Goal: Transaction & Acquisition: Purchase product/service

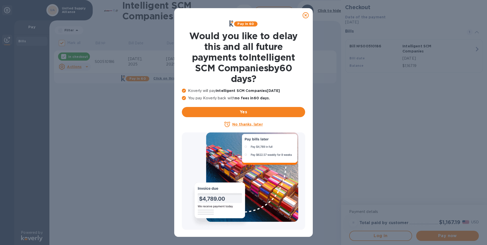
click at [303, 14] on icon at bounding box center [305, 15] width 6 height 6
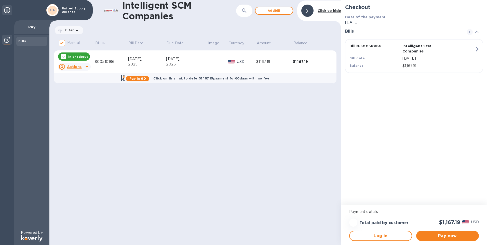
click at [223, 77] on b "Click on this link to defer $1,167.19 payment for 60 days with no fee" at bounding box center [211, 78] width 116 height 4
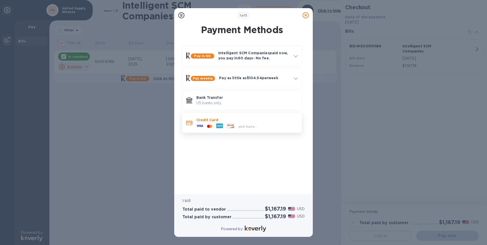
click at [268, 128] on div "Credit Card and more..." at bounding box center [246, 122] width 105 height 15
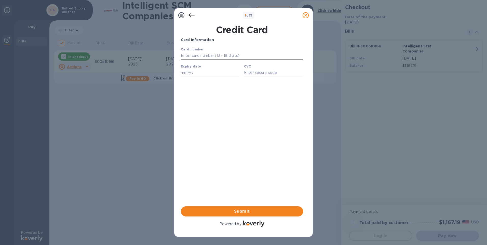
click at [214, 57] on input "text" at bounding box center [242, 56] width 122 height 8
type input "[CREDIT_CARD_NUMBER]"
type input "12/28"
type input "966"
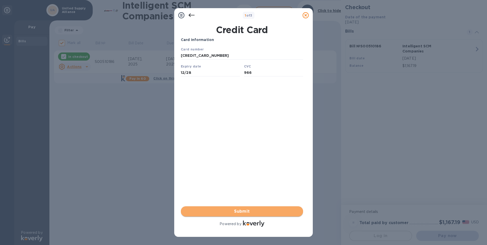
click at [240, 212] on span "Submit" at bounding box center [242, 211] width 114 height 6
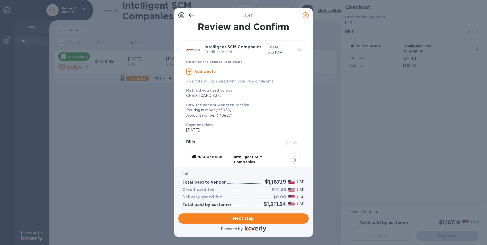
click at [298, 50] on icon at bounding box center [299, 49] width 4 height 2
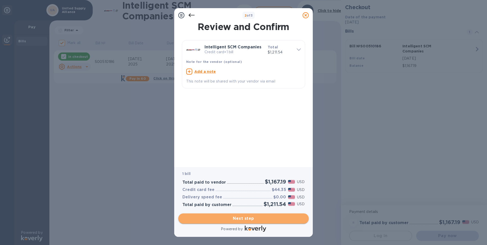
click at [244, 218] on span "Next step" at bounding box center [243, 218] width 122 height 6
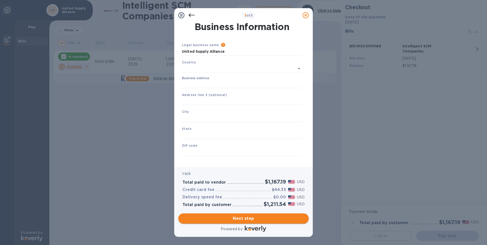
type input "[GEOGRAPHIC_DATA]"
click at [207, 83] on input "Business address" at bounding box center [242, 83] width 120 height 8
type input "[STREET_ADDRESS]"
type input "San Marcos"
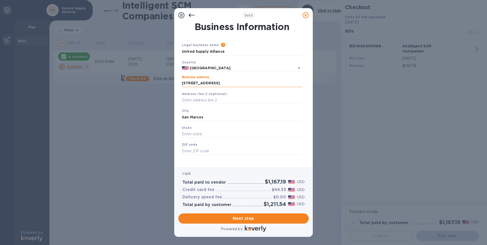
type input "[US_STATE]"
type input "92078"
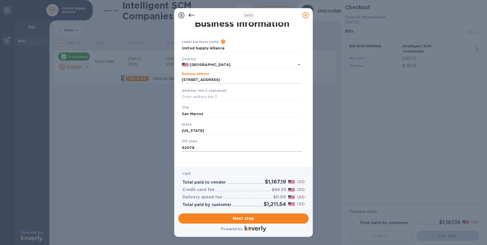
scroll to position [4, 0]
click at [239, 218] on span "Next step" at bounding box center [243, 218] width 122 height 6
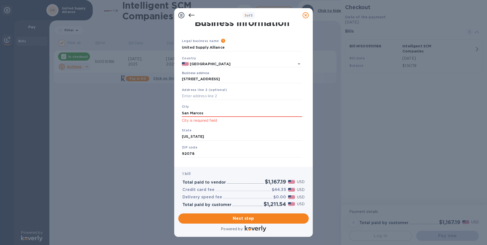
click at [211, 122] on p "City is required field" at bounding box center [242, 121] width 120 height 6
click at [201, 130] on div "State [US_STATE]" at bounding box center [242, 133] width 124 height 17
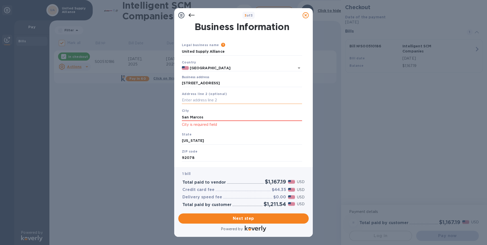
click at [213, 100] on input "text" at bounding box center [242, 100] width 120 height 8
click at [240, 90] on div "Address line 2 (optional)" at bounding box center [242, 97] width 124 height 17
click at [230, 114] on input "San Marcos" at bounding box center [242, 117] width 120 height 8
click at [222, 153] on div "ZIP code 92078" at bounding box center [242, 155] width 124 height 17
click at [248, 220] on span "Next step" at bounding box center [243, 218] width 122 height 6
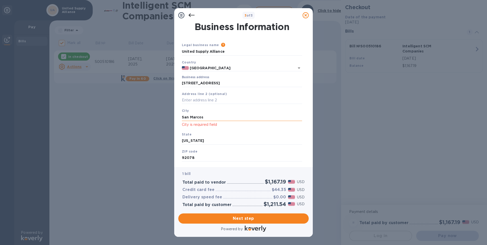
click at [215, 115] on input "San Marcos" at bounding box center [242, 117] width 120 height 8
click at [214, 116] on input "San Marcos" at bounding box center [242, 117] width 120 height 8
click at [283, 132] on div "State [US_STATE]" at bounding box center [242, 138] width 124 height 17
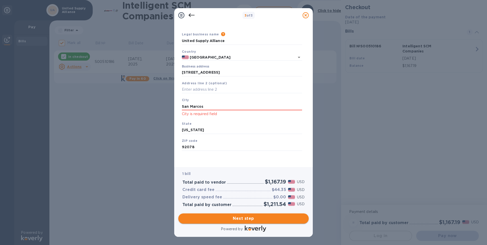
click at [233, 218] on span "Next step" at bounding box center [243, 218] width 122 height 6
drag, startPoint x: 207, startPoint y: 108, endPoint x: 181, endPoint y: 105, distance: 25.6
click at [181, 105] on div "City [GEOGRAPHIC_DATA] is required field" at bounding box center [242, 107] width 124 height 24
click at [257, 99] on div "City [GEOGRAPHIC_DATA] is required field" at bounding box center [242, 107] width 124 height 24
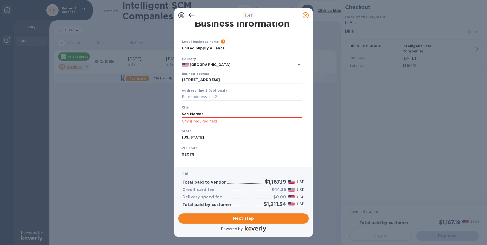
scroll to position [0, 0]
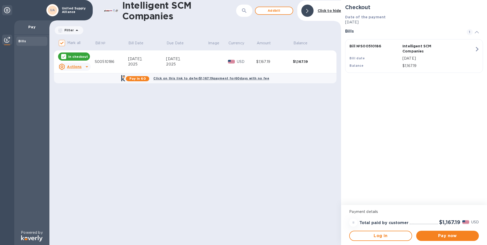
click at [226, 188] on div "Intelligent SCM Companies ​ Add [PERSON_NAME] to hide Filter Amount Mark all Bi…" at bounding box center [194, 122] width 291 height 245
click at [228, 149] on div "Intelligent SCM Companies ​ Add [PERSON_NAME] to hide Filter Amount Mark all Bi…" at bounding box center [194, 122] width 291 height 245
click at [444, 234] on span "Pay now" at bounding box center [447, 236] width 54 height 6
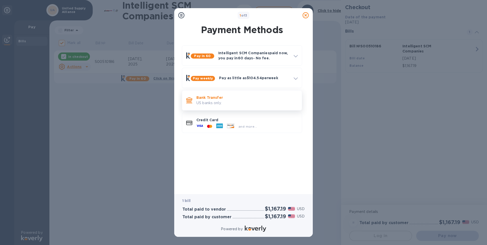
click at [220, 100] on p "Bank Transfer" at bounding box center [246, 97] width 101 height 5
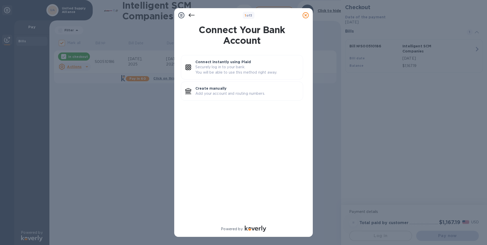
click at [190, 14] on icon at bounding box center [191, 15] width 6 height 4
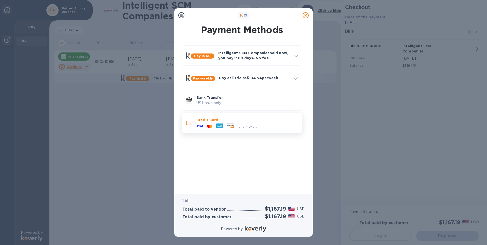
click at [262, 127] on div "and more..." at bounding box center [246, 125] width 101 height 6
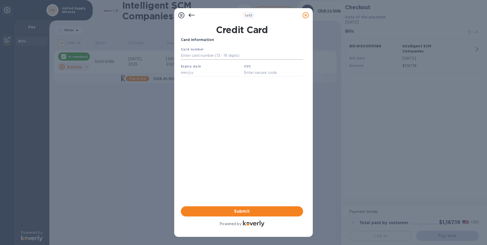
click at [222, 58] on input "text" at bounding box center [242, 56] width 122 height 8
type input "[CREDIT_CARD_NUMBER]"
type input "12/28"
type input "966"
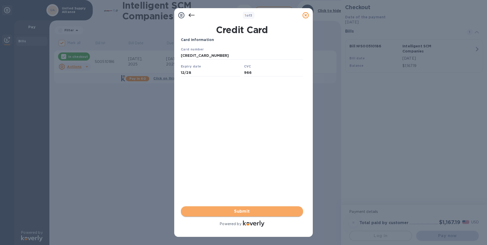
click at [255, 214] on span "Submit" at bounding box center [242, 211] width 114 height 6
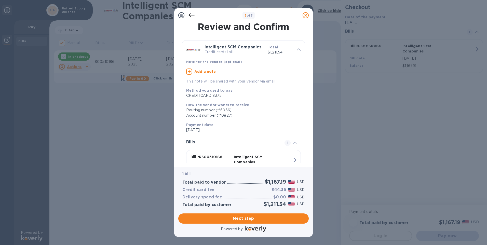
click at [292, 143] on icon at bounding box center [294, 143] width 4 height 2
click at [292, 143] on div at bounding box center [294, 142] width 12 height 5
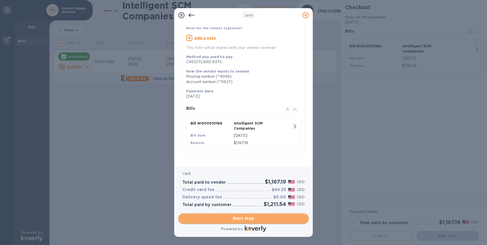
click at [250, 219] on span "Next step" at bounding box center [243, 218] width 122 height 6
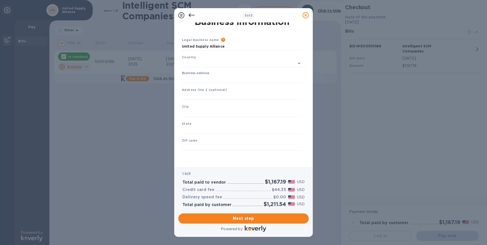
type input "[GEOGRAPHIC_DATA]"
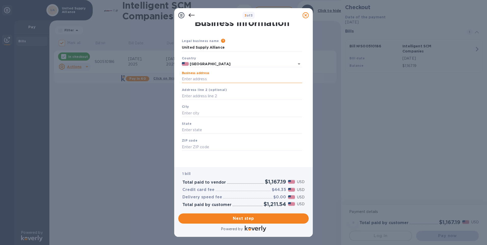
click at [206, 80] on input "Business address" at bounding box center [242, 79] width 120 height 8
type input "[STREET_ADDRESS]"
type input "San Marcos"
type input "[US_STATE]"
type input "92078"
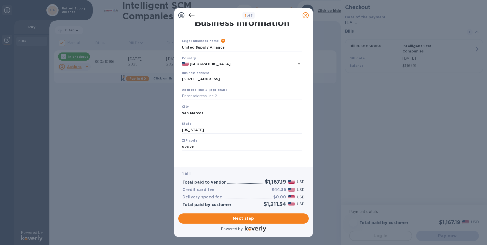
click at [208, 115] on input "San Marcos" at bounding box center [242, 113] width 120 height 8
type input "[GEOGRAPHIC_DATA]"
click at [241, 219] on span "Next step" at bounding box center [243, 218] width 122 height 6
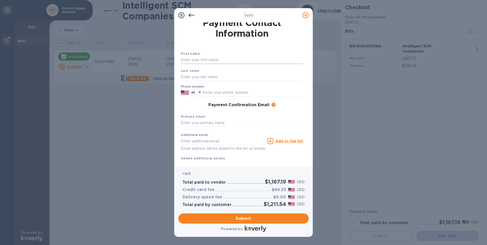
click at [204, 60] on input "text" at bounding box center [242, 60] width 122 height 8
type input "[PERSON_NAME]"
type input "6195674155"
type input "[EMAIL_ADDRESS][DOMAIN_NAME]"
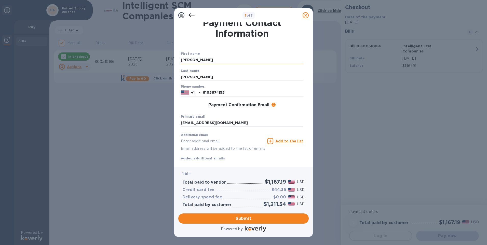
type input "[EMAIL_ADDRESS][DOMAIN_NAME]"
click at [294, 106] on div "Payment Confirmation Email The added email addresses will be used to send the p…" at bounding box center [242, 105] width 122 height 5
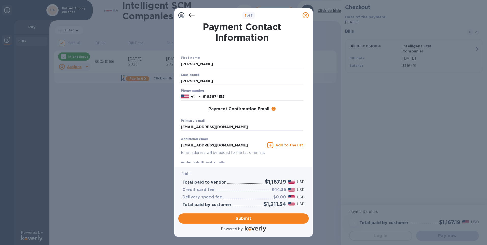
scroll to position [16, 0]
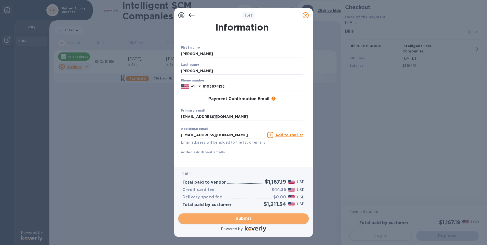
click at [240, 218] on span "Submit" at bounding box center [243, 218] width 122 height 6
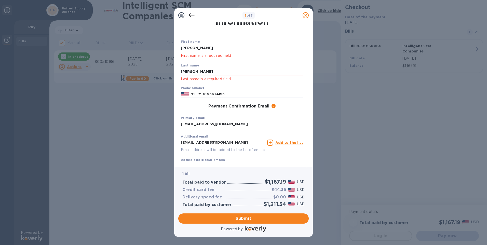
click at [211, 50] on input "[PERSON_NAME]" at bounding box center [242, 48] width 122 height 8
drag, startPoint x: 208, startPoint y: 48, endPoint x: 170, endPoint y: 48, distance: 38.4
click at [170, 48] on div "3 of 3 Payment Contact Information First name [PERSON_NAME] First name is a req…" at bounding box center [243, 122] width 487 height 245
type input "[PERSON_NAME]"
click at [283, 61] on div "Last name [PERSON_NAME] Last name is a required field" at bounding box center [242, 73] width 126 height 24
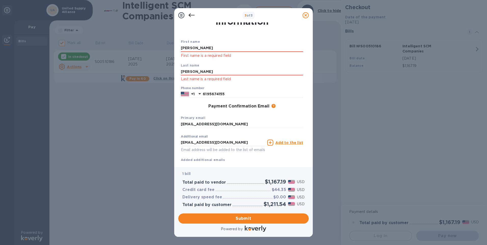
drag, startPoint x: 201, startPoint y: 73, endPoint x: 173, endPoint y: 72, distance: 27.8
click at [173, 72] on div "3 of 3 Payment Contact Information First name [PERSON_NAME] First name is a req…" at bounding box center [243, 122] width 487 height 245
type input "[PERSON_NAME]"
click at [284, 76] on div "[PERSON_NAME] Last name is a required field" at bounding box center [242, 75] width 122 height 14
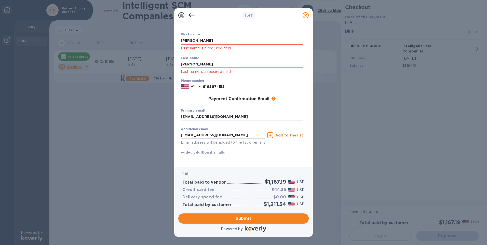
scroll to position [30, 0]
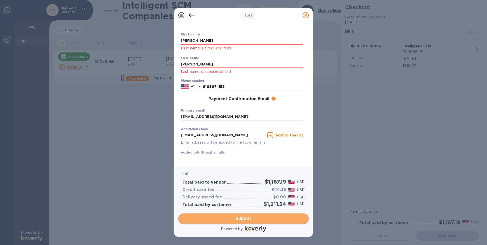
click at [244, 216] on span "Submit" at bounding box center [243, 218] width 122 height 6
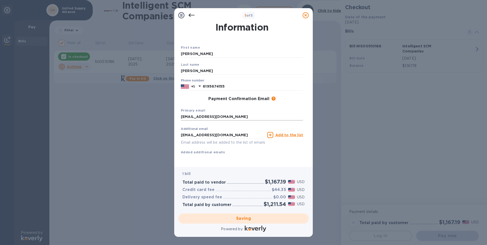
scroll to position [16, 0]
checkbox input "false"
